Goal: Book appointment/travel/reservation

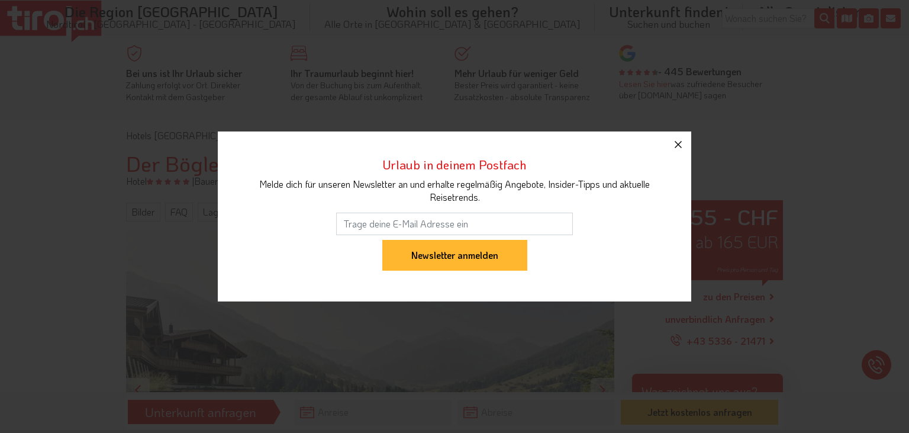
click at [677, 147] on icon "button" at bounding box center [678, 144] width 14 height 14
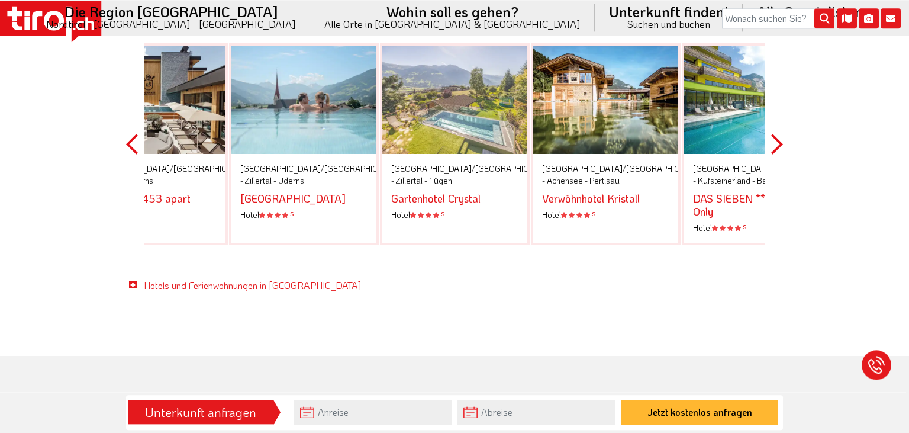
scroll to position [2249, 0]
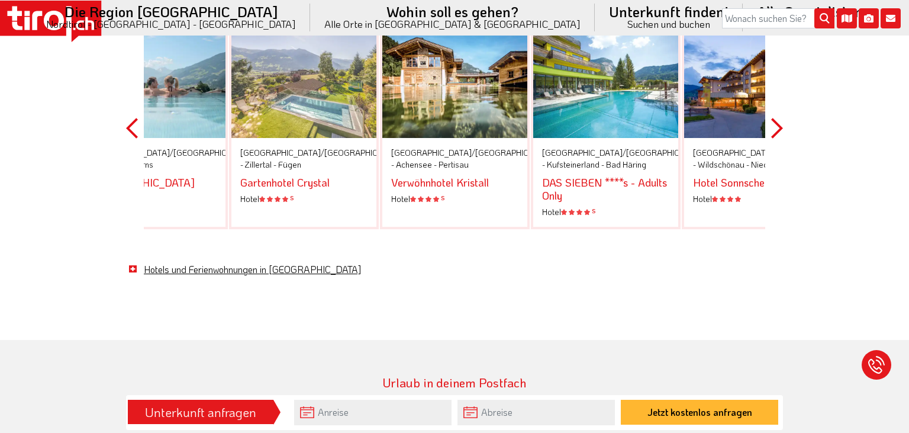
click at [228, 263] on link "Hotels und Ferienwohnungen in [GEOGRAPHIC_DATA]" at bounding box center [252, 269] width 217 height 12
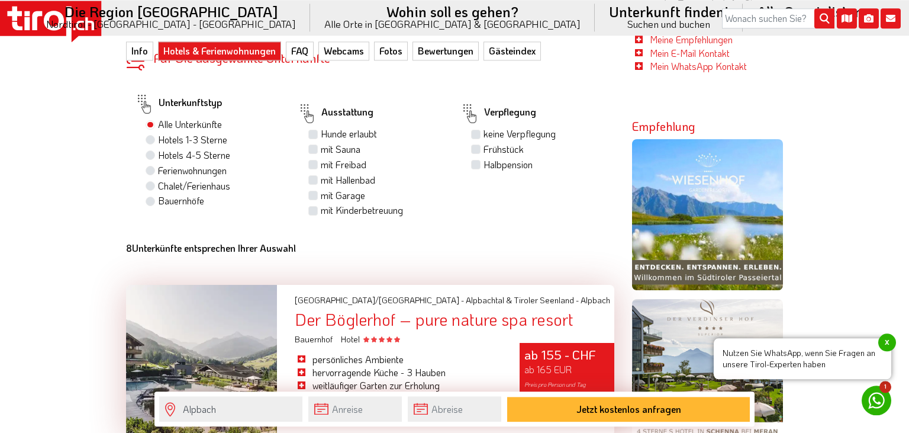
scroll to position [625, 0]
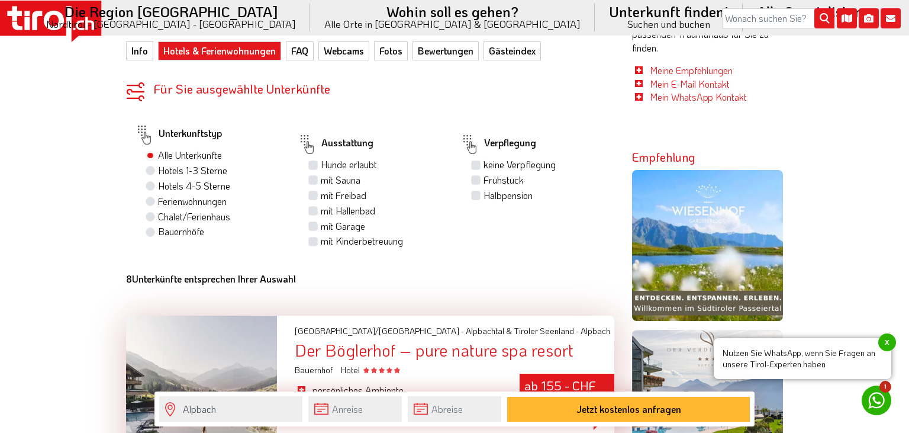
click at [158, 210] on label "Chalet/Ferienhaus" at bounding box center [194, 216] width 72 height 13
click at [153, 212] on input "Chalet/Ferienhaus" at bounding box center [152, 216] width 8 height 8
radio input "true"
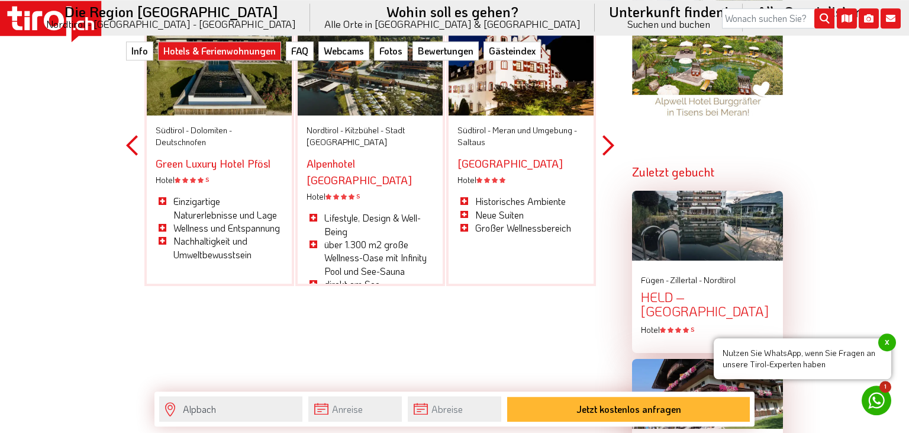
scroll to position [1124, 0]
